Goal: Task Accomplishment & Management: Complete application form

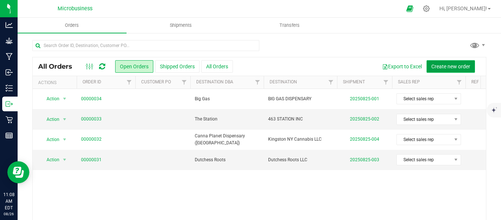
click at [439, 66] on span "Create new order" at bounding box center [451, 67] width 39 height 6
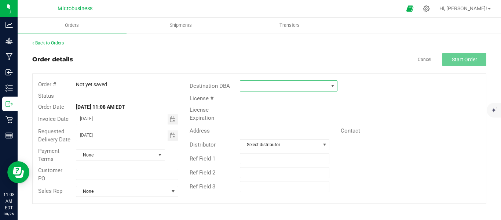
click at [335, 86] on span at bounding box center [333, 86] width 6 height 6
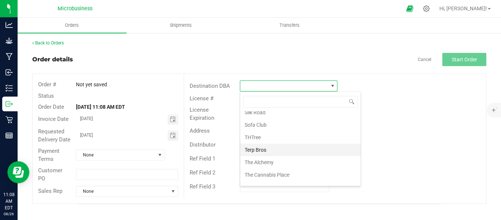
scroll to position [903, 0]
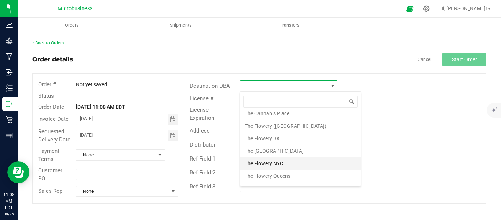
click at [273, 164] on li "The Flowery NYC" at bounding box center [300, 163] width 120 height 12
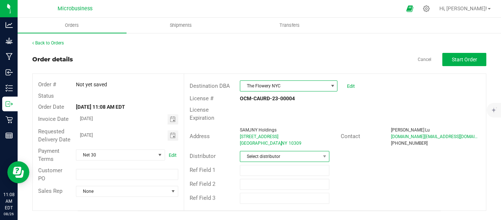
click at [307, 152] on span "Select distributor" at bounding box center [280, 156] width 80 height 10
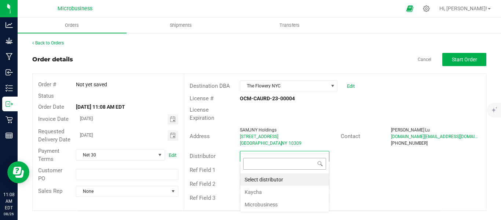
scroll to position [11, 90]
click at [276, 205] on li "Microbusiness" at bounding box center [284, 204] width 89 height 12
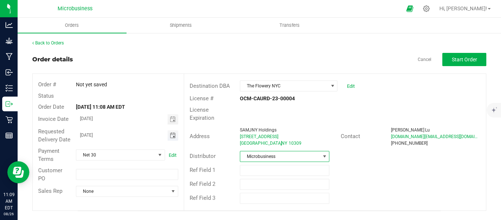
click at [174, 137] on span "Toggle calendar" at bounding box center [173, 136] width 6 height 6
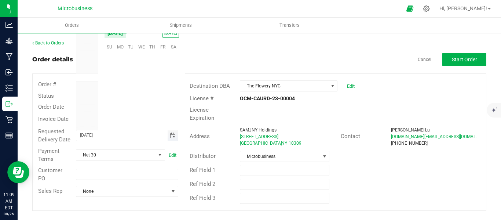
scroll to position [118979, 0]
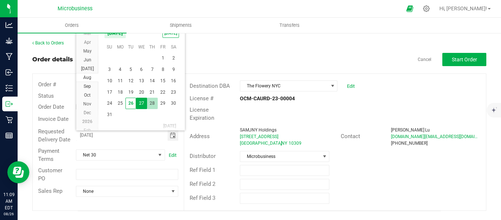
click at [153, 102] on span "28" at bounding box center [152, 103] width 11 height 11
type input "[DATE]"
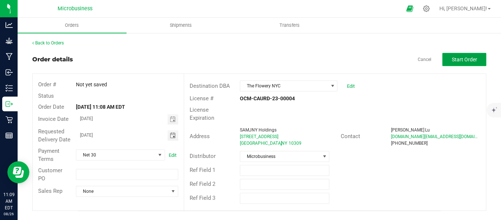
click at [462, 60] on span "Start Order" at bounding box center [464, 60] width 25 height 6
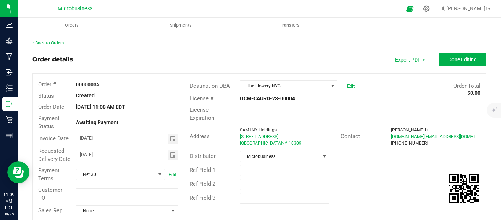
scroll to position [122, 0]
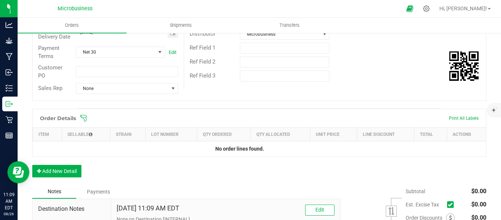
click at [83, 122] on icon at bounding box center [83, 118] width 7 height 7
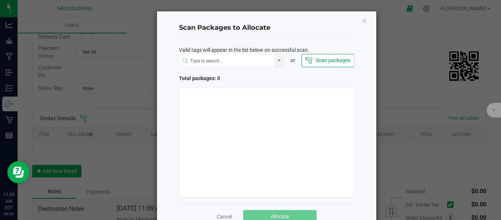
scroll to position [21, 0]
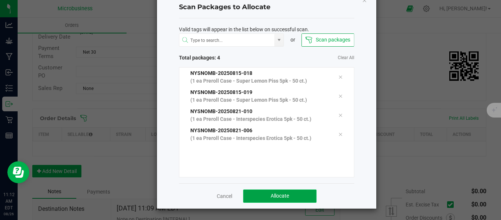
click at [271, 194] on span "Allocate" at bounding box center [280, 196] width 18 height 6
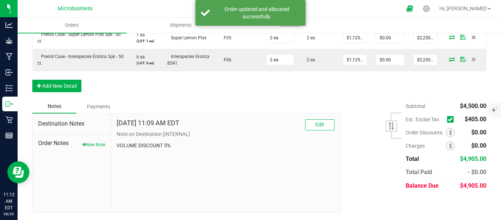
scroll to position [251, 0]
click at [448, 119] on icon at bounding box center [450, 119] width 5 height 0
click at [0, 0] on input "checkbox" at bounding box center [0, 0] width 0 height 0
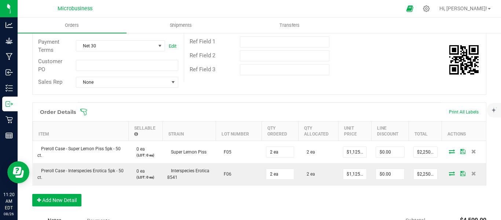
scroll to position [0, 0]
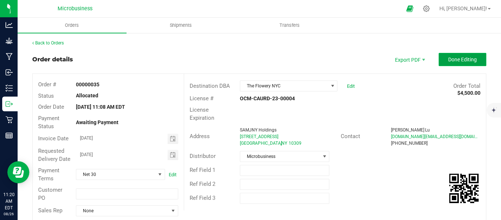
click at [458, 63] on button "Done Editing" at bounding box center [463, 59] width 48 height 13
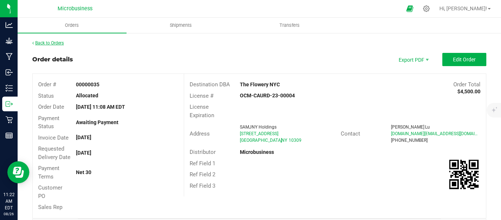
drag, startPoint x: 50, startPoint y: 46, endPoint x: 53, endPoint y: 43, distance: 4.7
click at [54, 42] on link "Back to Orders" at bounding box center [48, 42] width 32 height 5
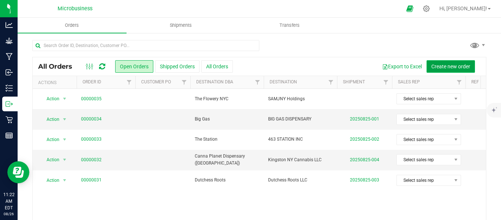
click at [446, 66] on span "Create new order" at bounding box center [451, 67] width 39 height 6
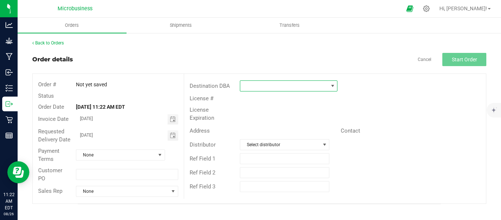
click at [331, 85] on span at bounding box center [333, 86] width 6 height 6
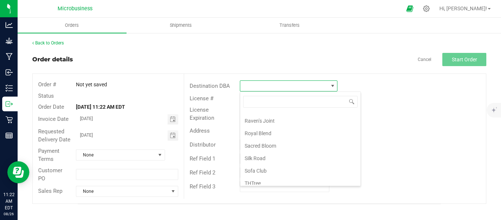
scroll to position [918, 0]
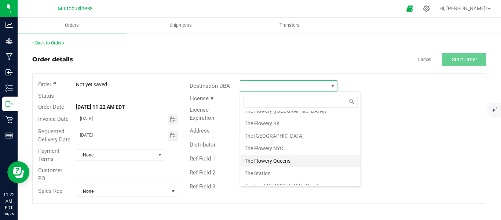
click at [277, 160] on li "The Flowery Queens" at bounding box center [300, 161] width 120 height 12
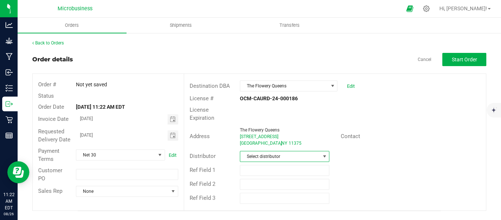
click at [323, 152] on span at bounding box center [324, 156] width 9 height 10
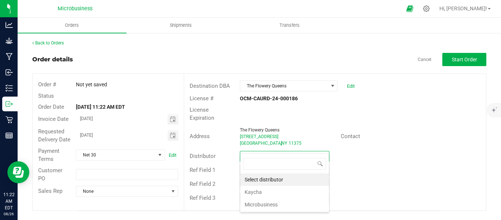
scroll to position [11, 90]
click at [265, 202] on li "Microbusiness" at bounding box center [284, 204] width 89 height 12
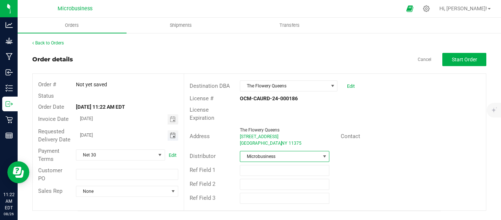
click at [173, 135] on span "Toggle calendar" at bounding box center [173, 136] width 6 height 6
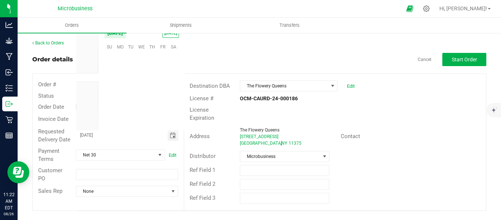
scroll to position [118979, 0]
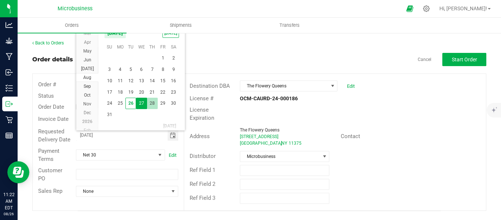
click at [156, 105] on span "28" at bounding box center [152, 103] width 11 height 11
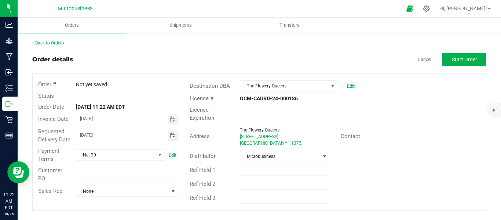
type input "[DATE]"
click at [398, 149] on div "Distributor Microbusiness" at bounding box center [335, 156] width 302 height 14
click at [467, 59] on span "Start Order" at bounding box center [464, 60] width 25 height 6
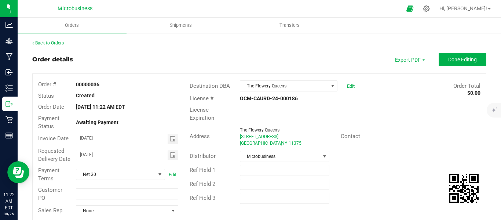
scroll to position [184, 0]
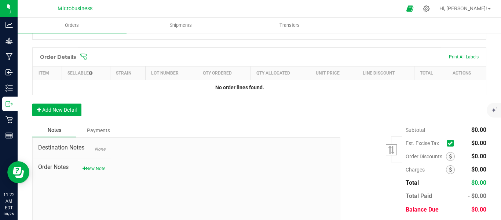
click at [90, 61] on span at bounding box center [307, 56] width 454 height 7
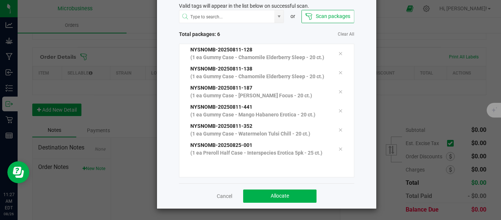
scroll to position [59, 0]
click at [271, 195] on span "Allocate" at bounding box center [280, 196] width 18 height 6
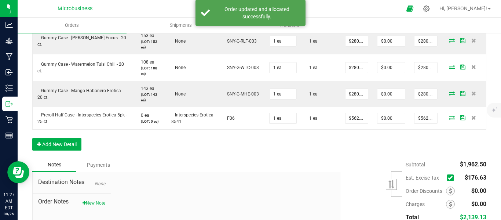
scroll to position [330, 0]
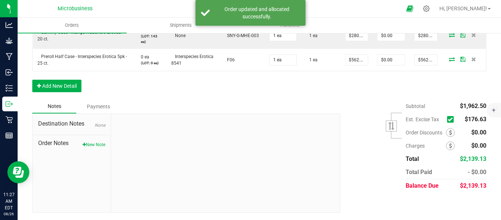
click at [448, 119] on icon at bounding box center [450, 119] width 5 height 0
click at [0, 0] on input "checkbox" at bounding box center [0, 0] width 0 height 0
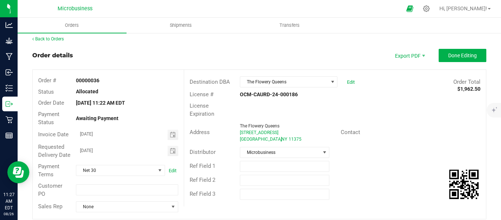
scroll to position [0, 0]
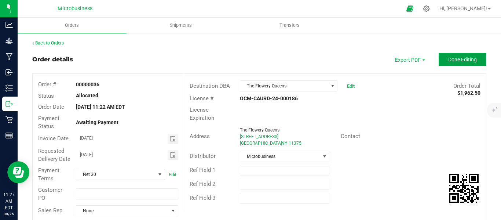
click at [452, 61] on span "Done Editing" at bounding box center [463, 60] width 29 height 6
